Goal: Task Accomplishment & Management: Manage account settings

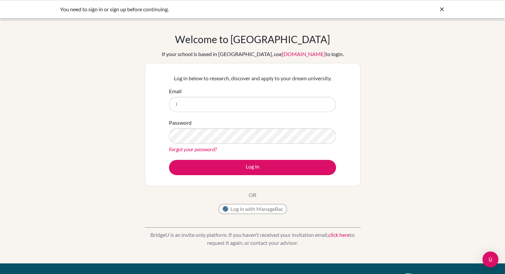
type input "[EMAIL_ADDRESS][DOMAIN_NAME]"
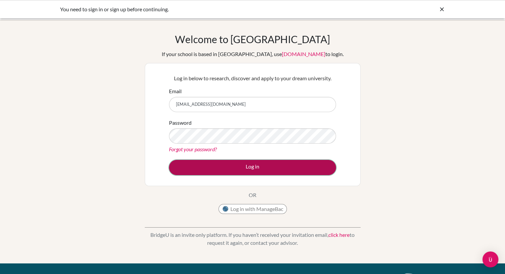
click at [220, 169] on button "Log in" at bounding box center [252, 167] width 167 height 15
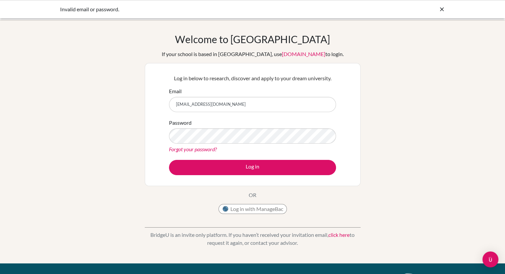
click at [198, 152] on link "Forgot your password?" at bounding box center [193, 149] width 48 height 6
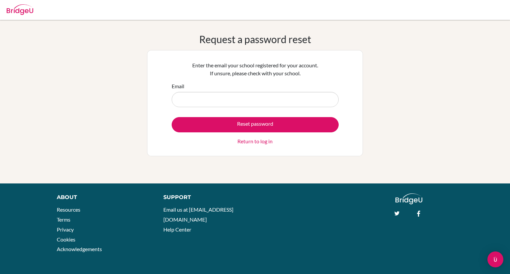
click at [206, 95] on input "Email" at bounding box center [254, 99] width 167 height 15
type input "[EMAIL_ADDRESS][DOMAIN_NAME]"
click at [253, 99] on input "lima.sharrab260@kingsinterhigh.co.uk" at bounding box center [254, 99] width 167 height 15
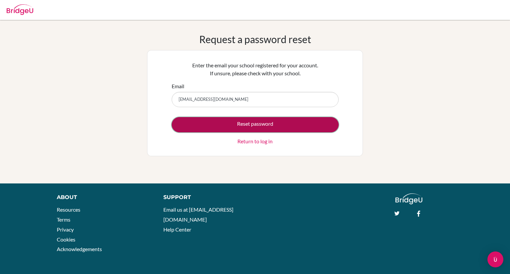
click at [236, 123] on button "Reset password" at bounding box center [254, 124] width 167 height 15
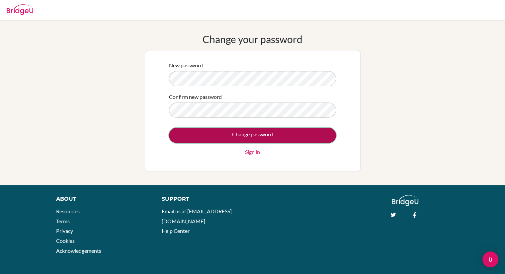
click at [217, 141] on input "Change password" at bounding box center [252, 135] width 167 height 15
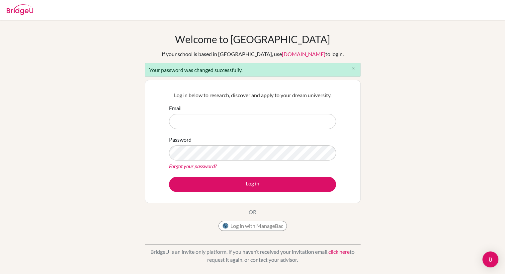
click at [189, 120] on input "Email" at bounding box center [252, 121] width 167 height 15
type input "lima.sharrab260@kingsinterhigh.co.uk"
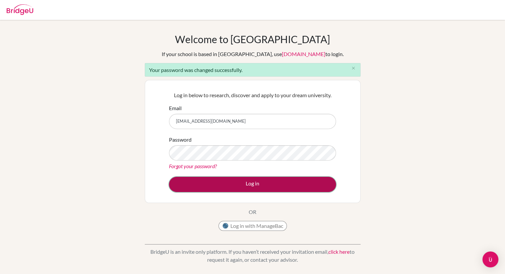
click at [239, 187] on button "Log in" at bounding box center [252, 184] width 167 height 15
